Goal: Task Accomplishment & Management: Manage account settings

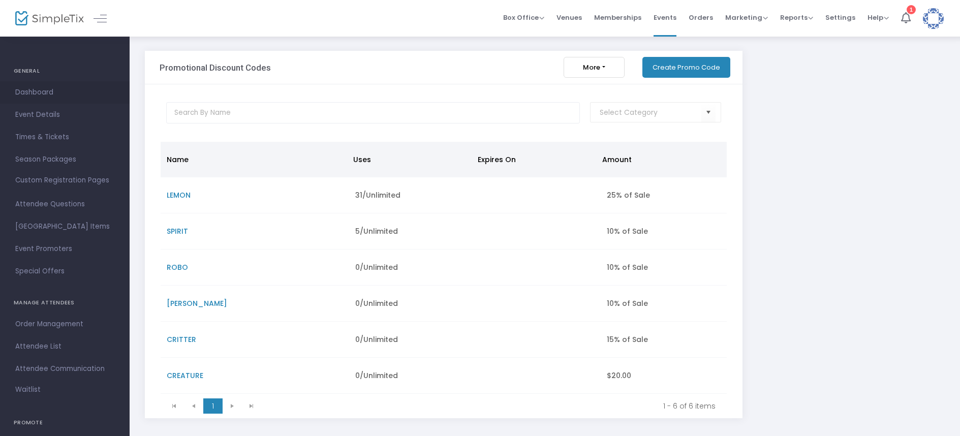
click at [38, 89] on span "Dashboard" at bounding box center [64, 92] width 99 height 13
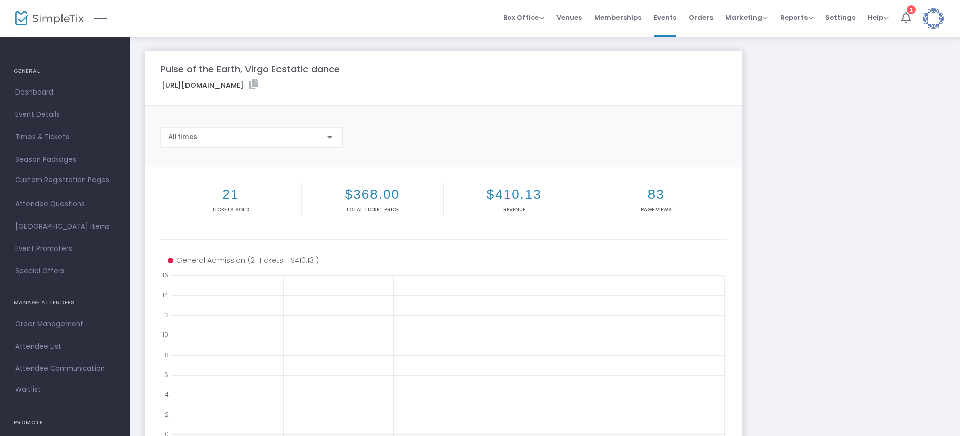
scroll to position [26, 0]
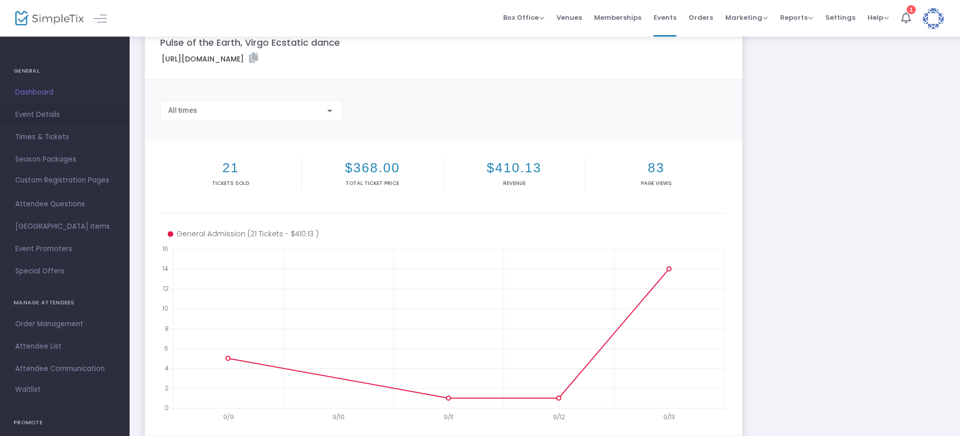
click at [45, 113] on span "Event Details" at bounding box center [64, 114] width 99 height 13
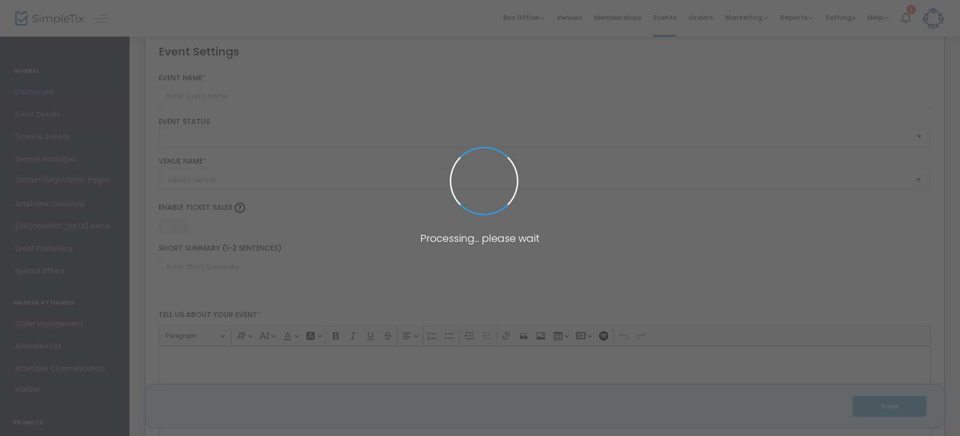
type input "Pulse of the Earth, Virgo Ecstatic dance"
type textarea "𝓡𝓱𝔂𝓽𝓱𝓶𝓲𝓬 𝓡𝓲𝓽𝓮𝓼 𝓪𝓷𝓭 𝓗𝓪𝓻𝓶𝓸𝓷𝓲𝓬 𝓖𝓻𝓪𝓯𝓯𝓲𝓽𝓲 𝓟𝓻𝓮𝓼𝓮𝓷𝓽𝓼 Pulse of the Earth: Virgo Ecstati…"
type input "0.070 %"
type input "Buy Tickets"
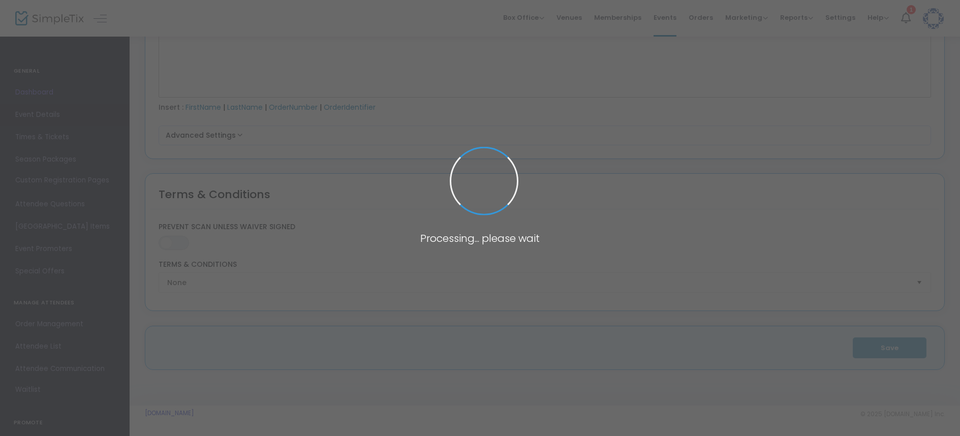
type input "The Lemonade Stand StPete (The Lemonade Stand)"
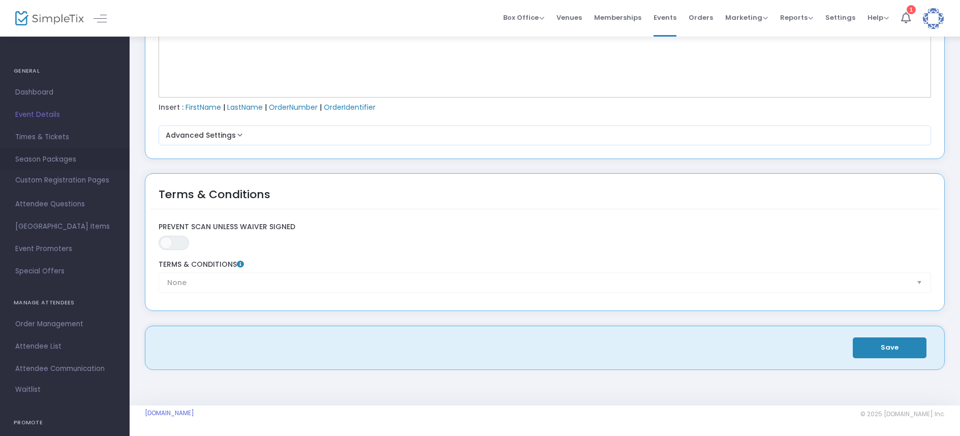
scroll to position [1393, 0]
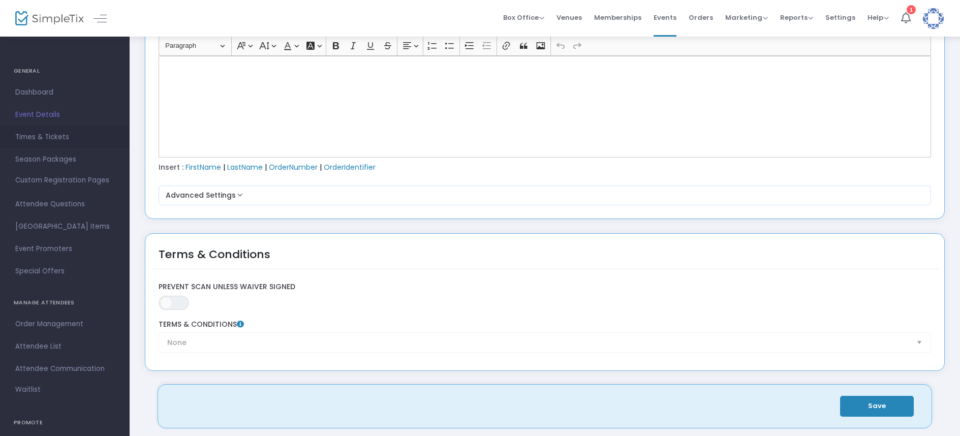
click at [59, 139] on span "Times & Tickets" at bounding box center [64, 137] width 99 height 13
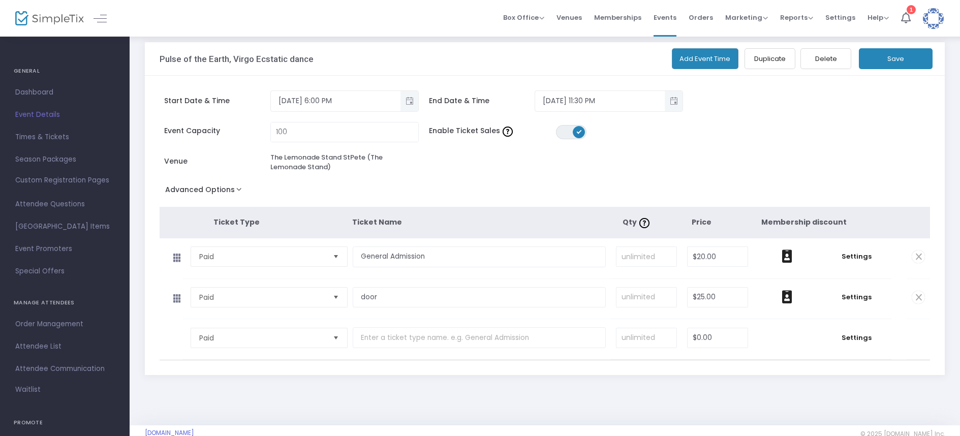
scroll to position [19, 0]
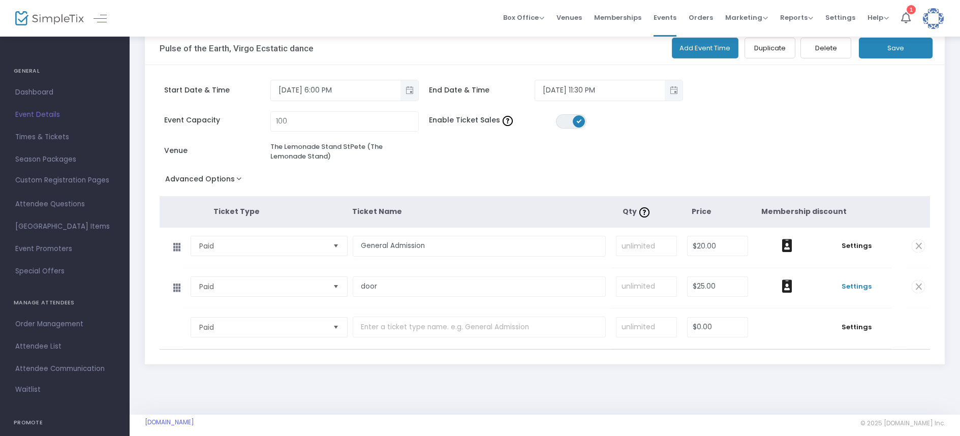
click at [858, 286] on span "Settings" at bounding box center [856, 287] width 60 height 10
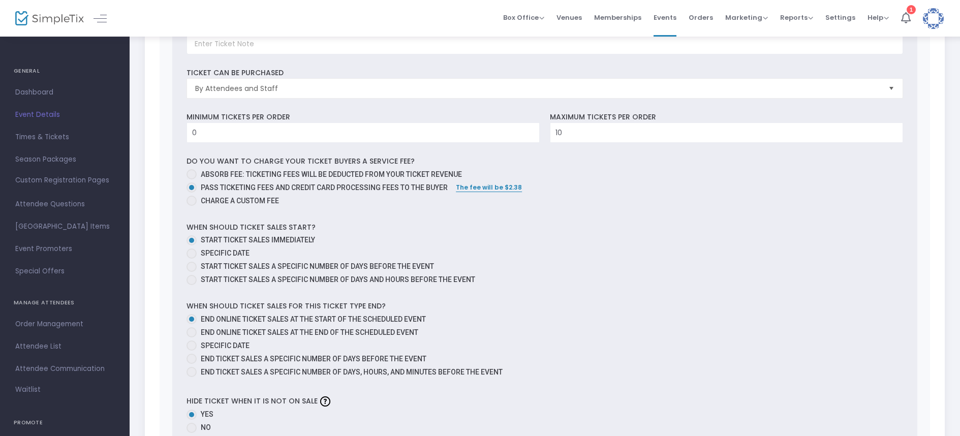
scroll to position [453, 0]
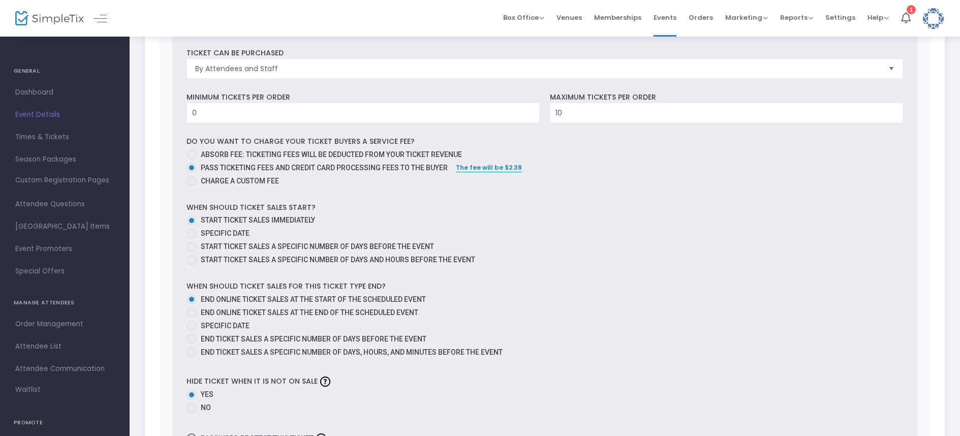
click at [196, 316] on span at bounding box center [192, 313] width 10 height 10
click at [192, 318] on input "End online ticket sales at the end of the scheduled event" at bounding box center [191, 318] width 1 height 1
radio input "true"
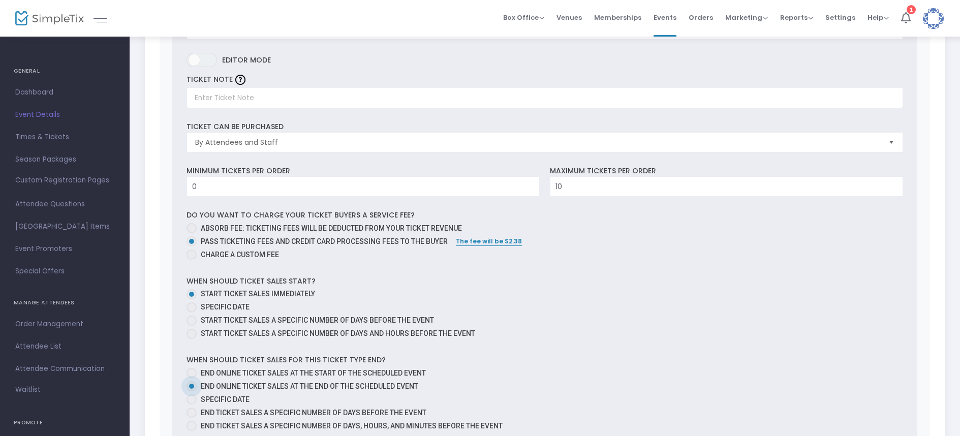
scroll to position [425, 0]
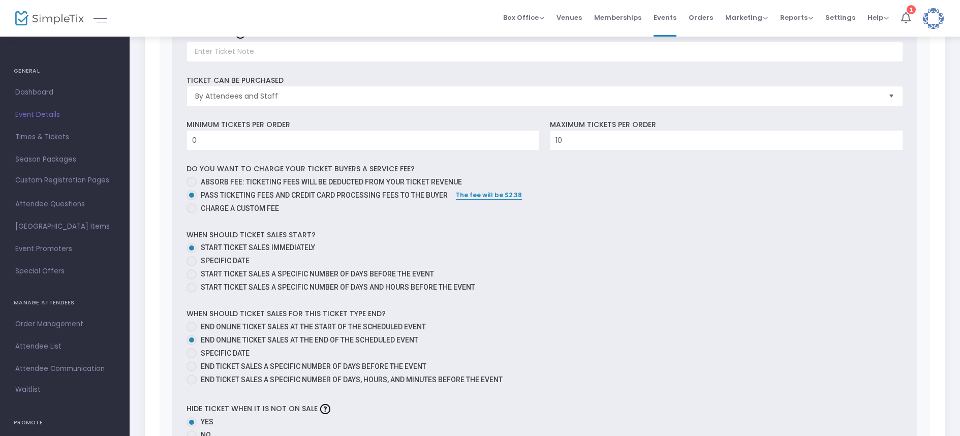
click at [192, 354] on span at bounding box center [192, 353] width 10 height 10
click at [192, 358] on input "Specific Date" at bounding box center [191, 358] width 1 height 1
radio input "true"
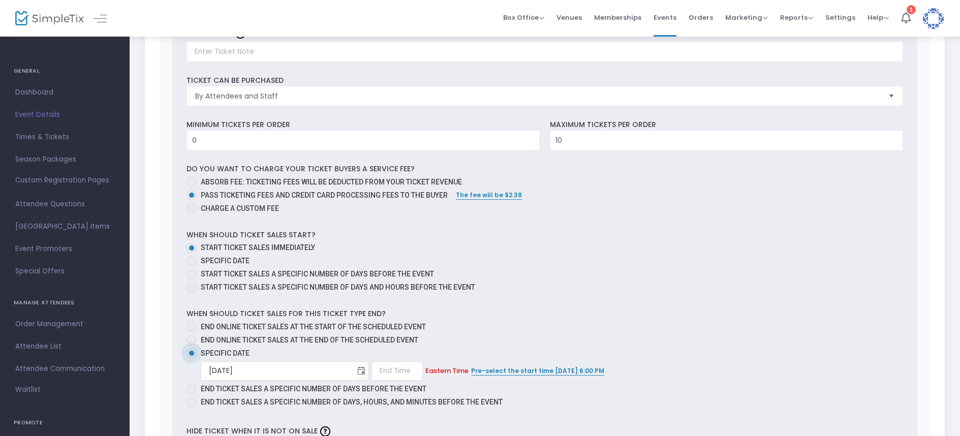
scroll to position [454, 0]
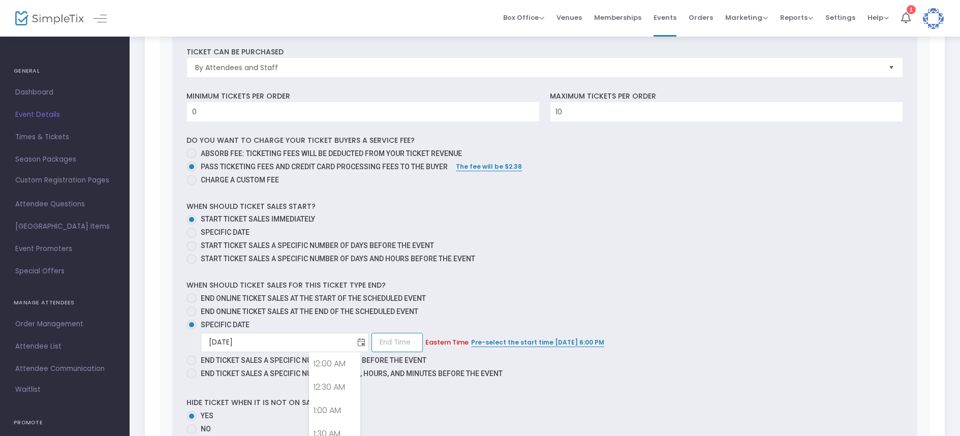
click at [372, 342] on input at bounding box center [397, 342] width 51 height 19
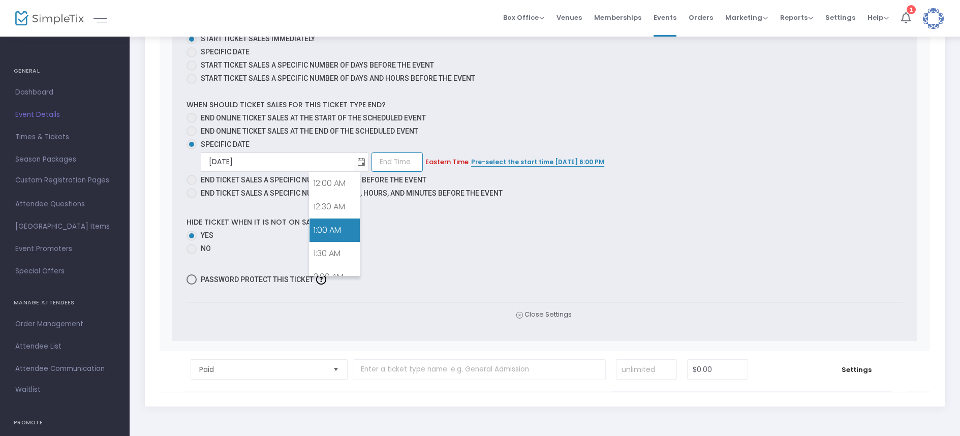
scroll to position [1018, 0]
click at [327, 233] on link "11:00 PM" at bounding box center [335, 240] width 50 height 23
type input "11:00 PM"
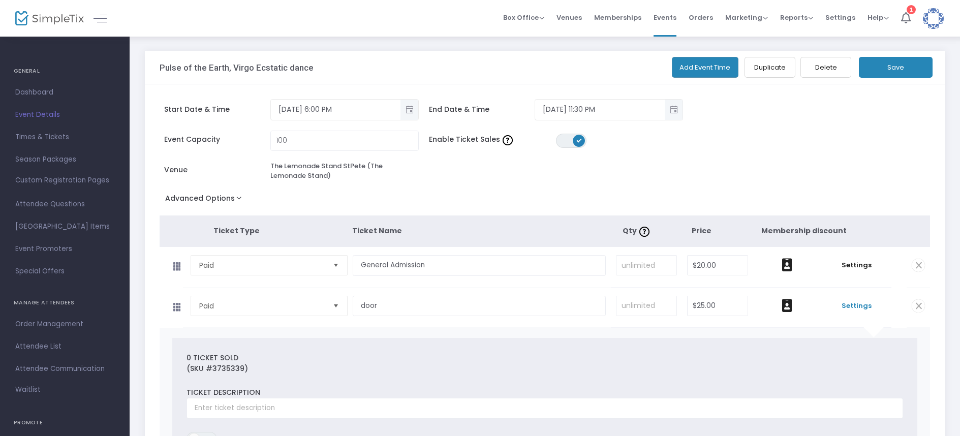
click at [904, 60] on button "Save" at bounding box center [896, 67] width 74 height 21
